Goal: Transaction & Acquisition: Obtain resource

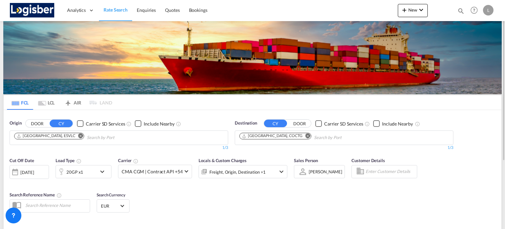
click at [306, 134] on md-icon "Remove" at bounding box center [308, 135] width 5 height 5
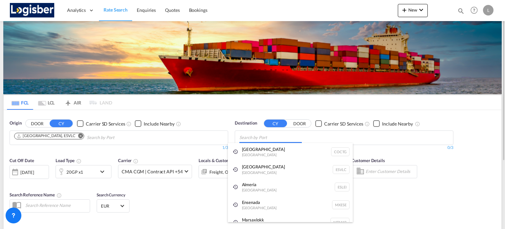
click at [283, 136] on body "Analytics Dashboard Rate Search Enquiries Quotes Bookings" at bounding box center [252, 114] width 505 height 229
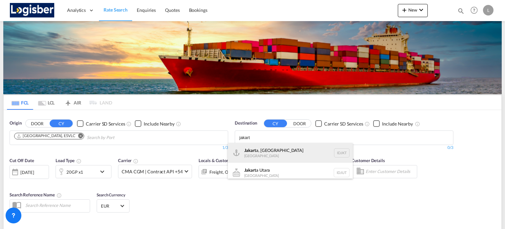
type input "jakart"
click at [279, 148] on div "Jakart a, Java [GEOGRAPHIC_DATA] IDJKT" at bounding box center [290, 153] width 125 height 20
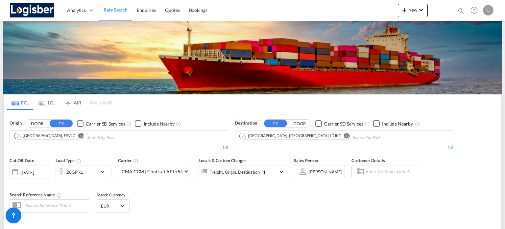
scroll to position [66, 0]
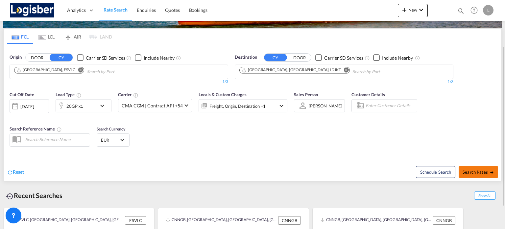
click at [490, 173] on md-icon "icon-arrow-right" at bounding box center [492, 172] width 5 height 5
type input "ESVLC to IDJKT / [DATE]"
